Goal: Obtain resource: Obtain resource

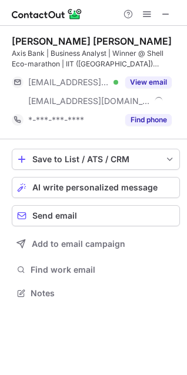
scroll to position [284, 187]
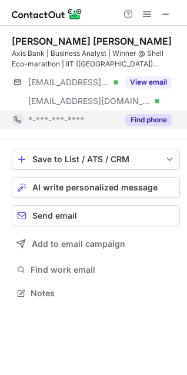
click at [140, 113] on div "Find phone" at bounding box center [144, 119] width 53 height 19
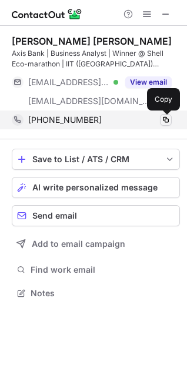
click at [169, 120] on span at bounding box center [165, 119] width 9 height 9
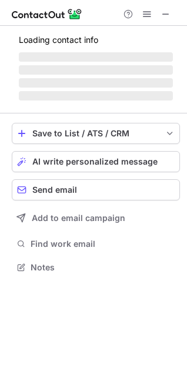
scroll to position [266, 187]
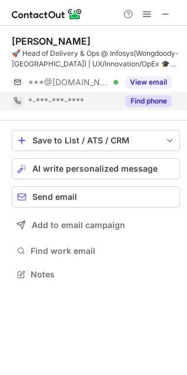
click at [134, 105] on button "Find phone" at bounding box center [148, 101] width 46 height 12
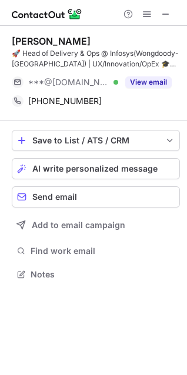
drag, startPoint x: 11, startPoint y: 40, endPoint x: 107, endPoint y: 32, distance: 96.1
click at [107, 31] on div "[PERSON_NAME] 🚀 Head of Delivery & Ops @ Infosys(Wongdoody-[GEOGRAPHIC_DATA]) |…" at bounding box center [96, 73] width 168 height 95
copy div "[PERSON_NAME]"
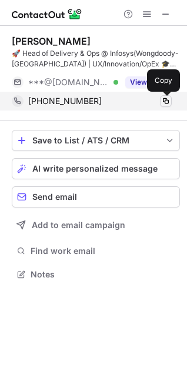
click at [161, 99] on span at bounding box center [165, 100] width 9 height 9
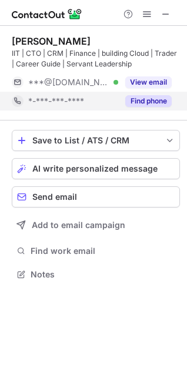
click at [147, 102] on button "Find phone" at bounding box center [148, 101] width 46 height 12
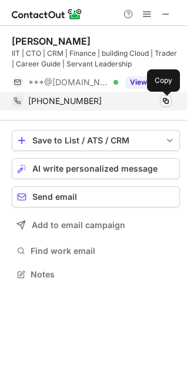
click at [166, 102] on span at bounding box center [165, 100] width 9 height 9
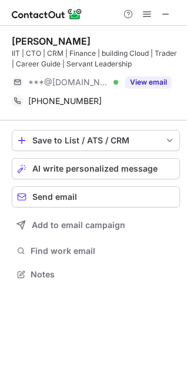
drag, startPoint x: 9, startPoint y: 42, endPoint x: 147, endPoint y: 45, distance: 137.5
click at [147, 45] on div "Ram Sharan Mittal IIT | CTO | CRM | Finance | building Cloud | Trader | Career …" at bounding box center [93, 159] width 187 height 266
copy div "Ram Sharan Mittal"
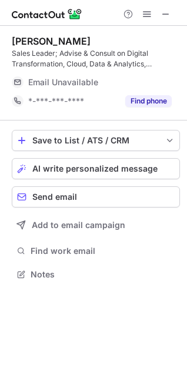
scroll to position [284, 187]
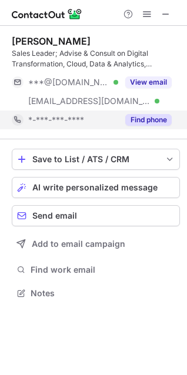
click at [136, 122] on button "Find phone" at bounding box center [148, 120] width 46 height 12
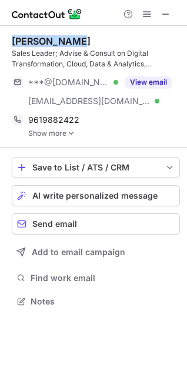
drag, startPoint x: 11, startPoint y: 39, endPoint x: 73, endPoint y: 38, distance: 62.3
click at [73, 38] on div "Nitin Chawla Sales Leader; Advise & Consult on Digital Transformation, Cloud, D…" at bounding box center [93, 172] width 187 height 293
copy div "Nitin Chawla"
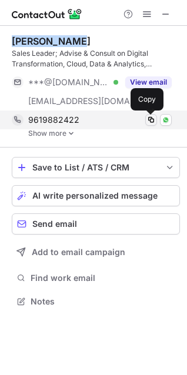
click at [146, 123] on span at bounding box center [150, 119] width 9 height 9
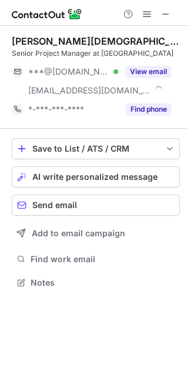
scroll to position [274, 187]
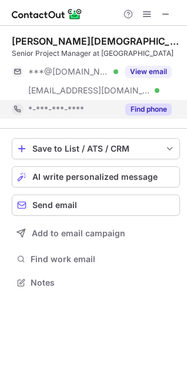
click at [153, 113] on button "Find phone" at bounding box center [148, 109] width 46 height 12
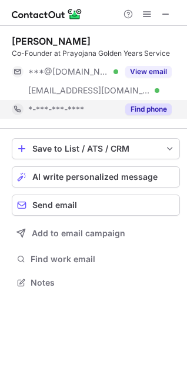
click at [158, 106] on button "Find phone" at bounding box center [148, 109] width 46 height 12
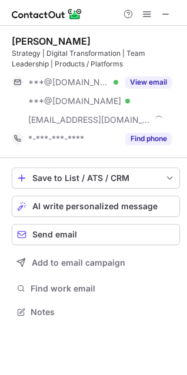
scroll to position [303, 187]
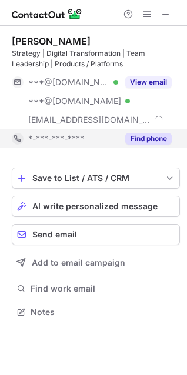
click at [139, 142] on button "Find phone" at bounding box center [148, 139] width 46 height 12
